Goal: Transaction & Acquisition: Purchase product/service

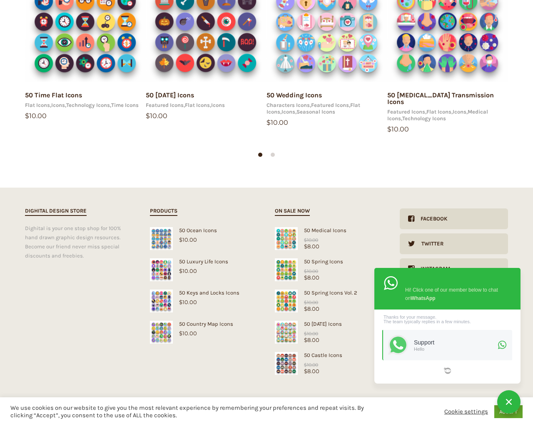
scroll to position [133, 0]
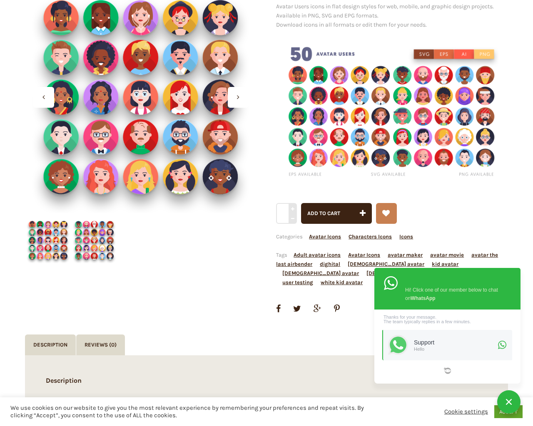
click at [301, 203] on button "Add to cart" at bounding box center [336, 213] width 71 height 21
type input "1"
type input "20"
checkbox input "false"
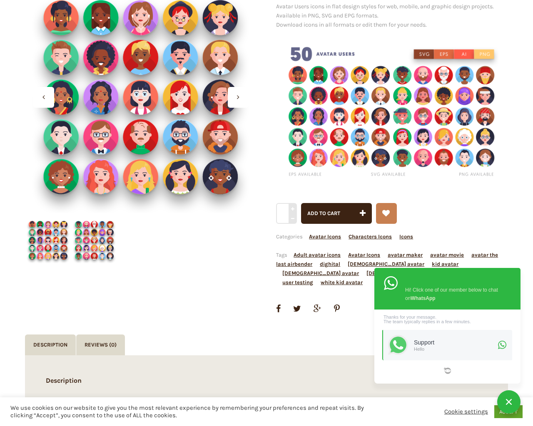
type input "dTjdNQKi"
checkbox input "false"
type input "[EMAIL_ADDRESS][DOMAIN_NAME]"
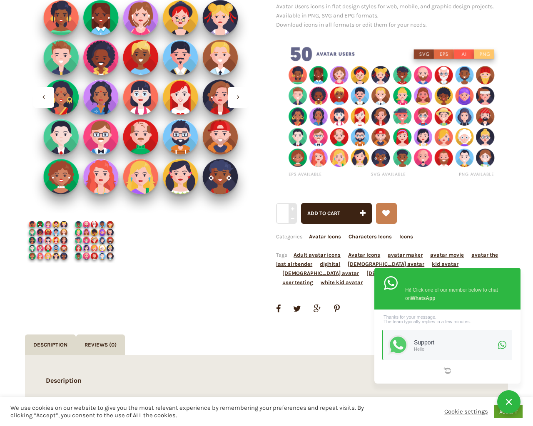
checkbox input "false"
select select "dark"
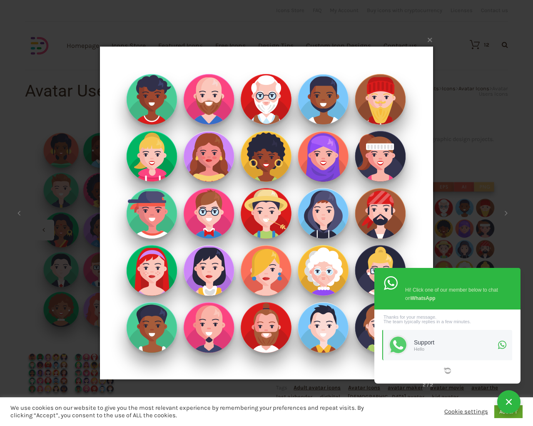
scroll to position [479, 0]
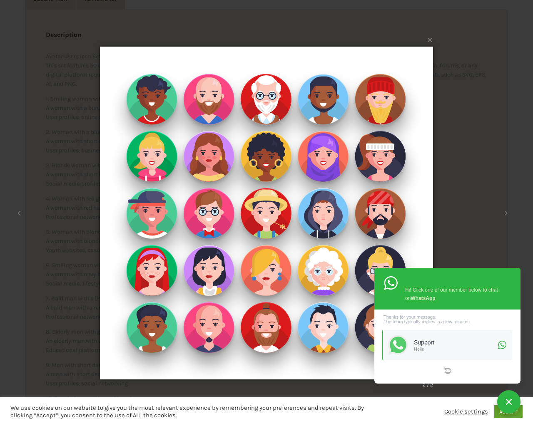
scroll to position [7896, 0]
